Goal: Check status

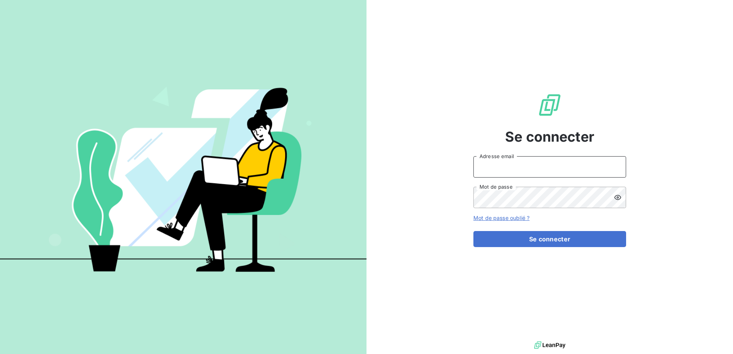
click at [520, 172] on input "Adresse email" at bounding box center [549, 166] width 153 height 21
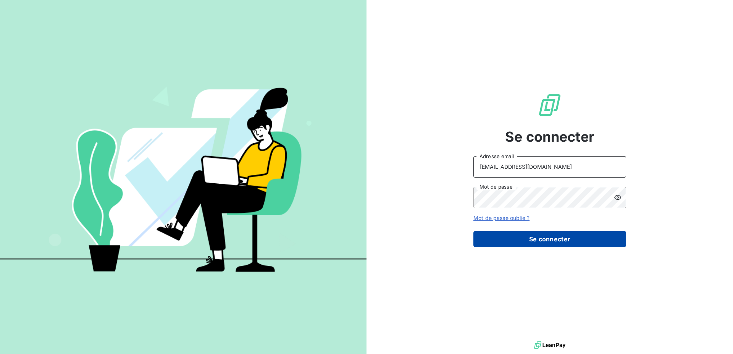
type input "[EMAIL_ADDRESS][DOMAIN_NAME]"
click at [536, 237] on button "Se connecter" at bounding box center [549, 239] width 153 height 16
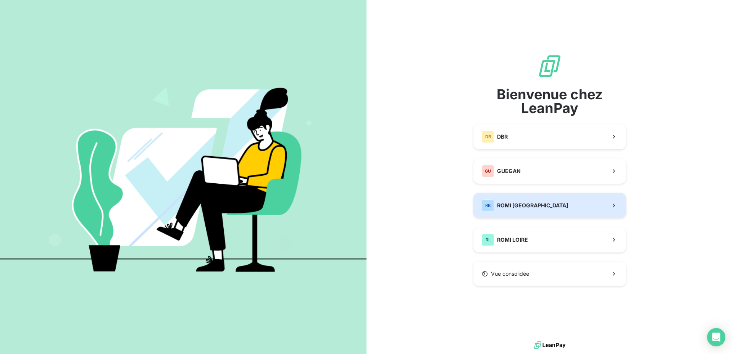
click at [536, 210] on div "RB ROMI BRETAGNE" at bounding box center [525, 205] width 86 height 12
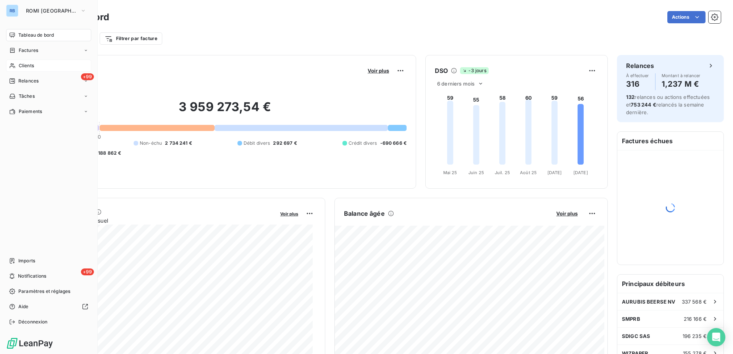
click at [23, 68] on span "Clients" at bounding box center [26, 65] width 15 height 7
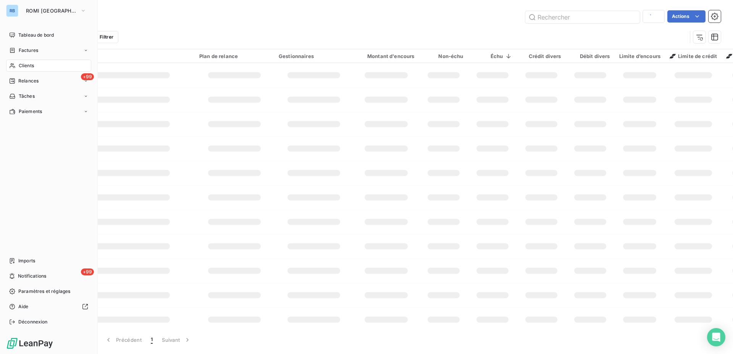
type input "immow"
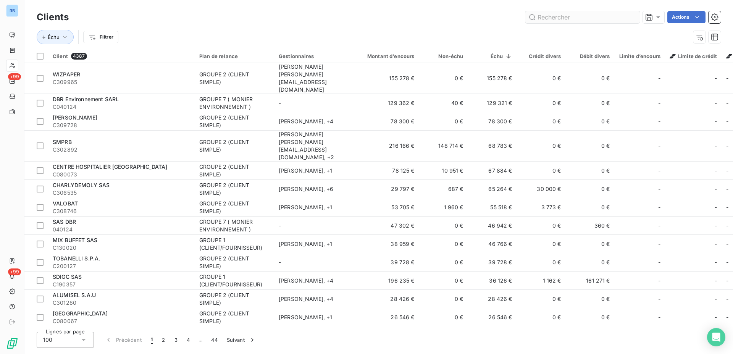
click at [560, 19] on input "text" at bounding box center [582, 17] width 114 height 12
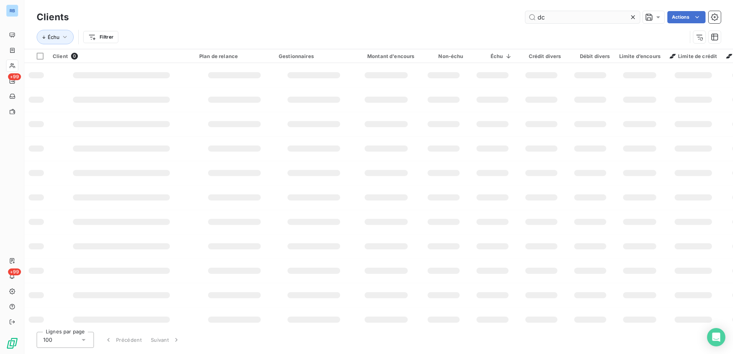
type input "d"
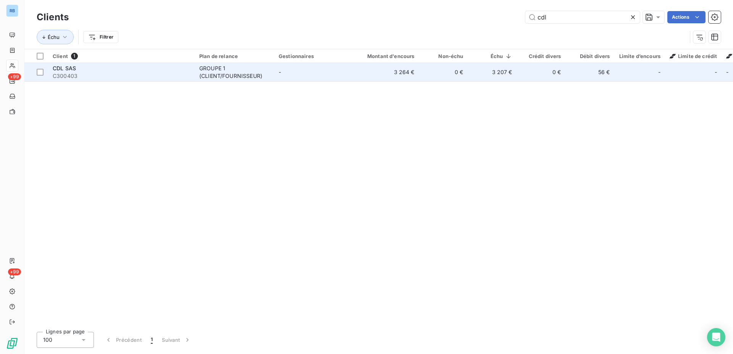
type input "cdl"
click at [220, 73] on div "GROUPE 1 (CLIENT/FOURNISSEUR)" at bounding box center [234, 71] width 70 height 15
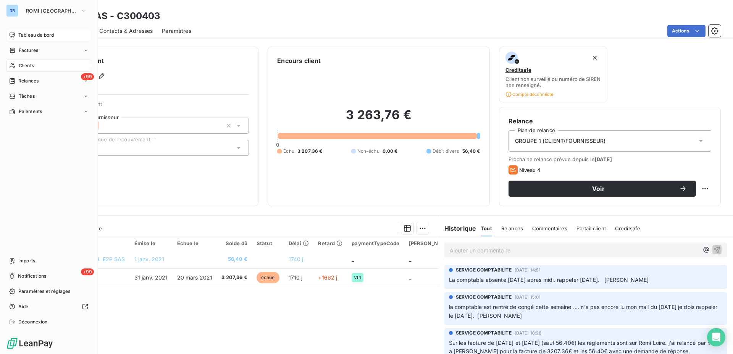
click at [31, 37] on span "Tableau de bord" at bounding box center [35, 35] width 35 height 7
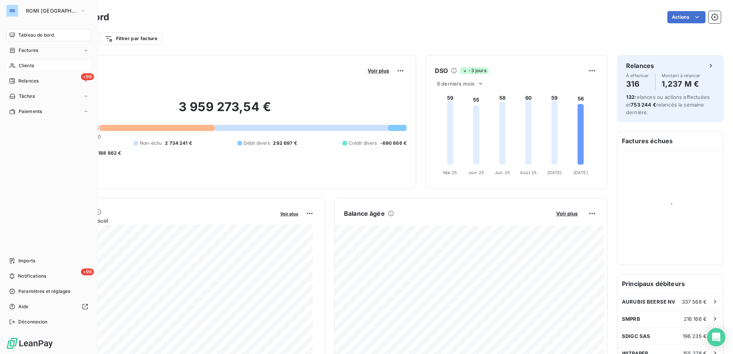
click at [19, 67] on span "Clients" at bounding box center [26, 65] width 15 height 7
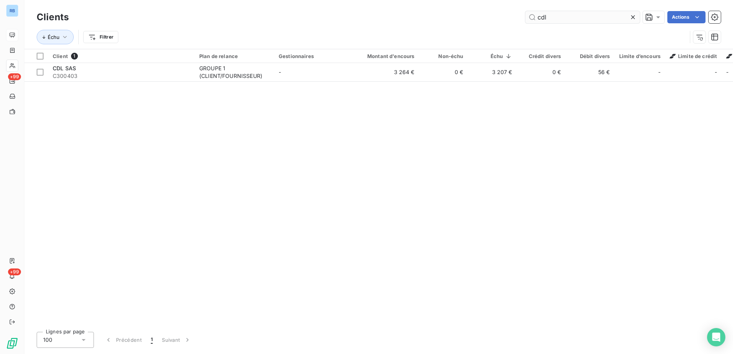
drag, startPoint x: 560, startPoint y: 16, endPoint x: 471, endPoint y: 5, distance: 90.0
click at [525, 11] on input "cdl" at bounding box center [582, 17] width 114 height 12
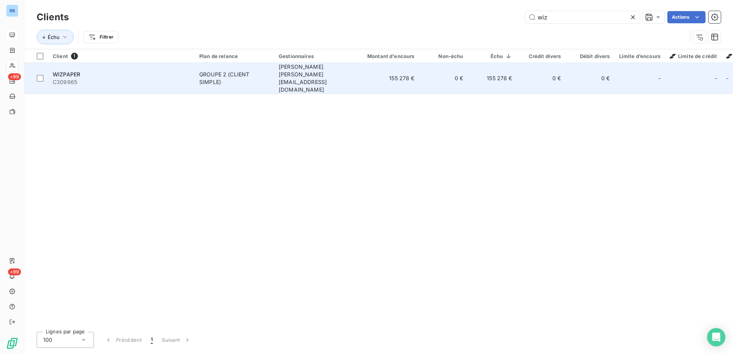
type input "wiz"
click at [245, 71] on div "GROUPE 2 (CLIENT SIMPLE)" at bounding box center [234, 78] width 70 height 15
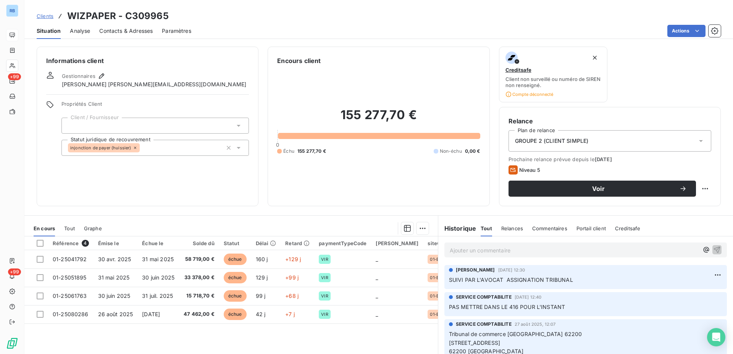
click at [489, 280] on span "SUIVI PAR L'AVOCAT ASSIGNATION TRIBUNAL" at bounding box center [511, 279] width 124 height 6
click at [478, 247] on p "Ajouter un commentaire ﻿" at bounding box center [573, 250] width 249 height 10
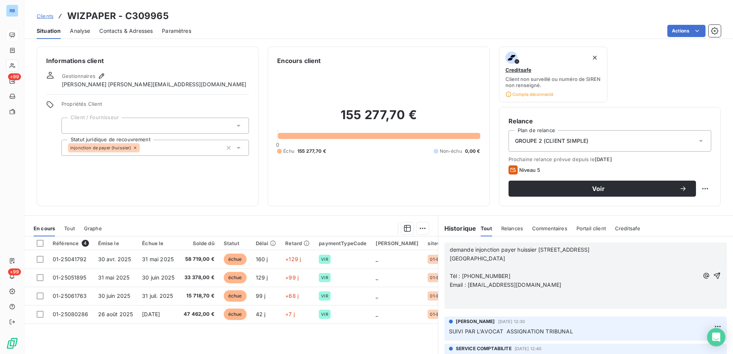
drag, startPoint x: 534, startPoint y: 250, endPoint x: 541, endPoint y: 253, distance: 7.5
click at [536, 250] on span "demande injonction payer huissier [STREET_ADDRESS]" at bounding box center [519, 249] width 140 height 6
